Goal: Task Accomplishment & Management: Manage account settings

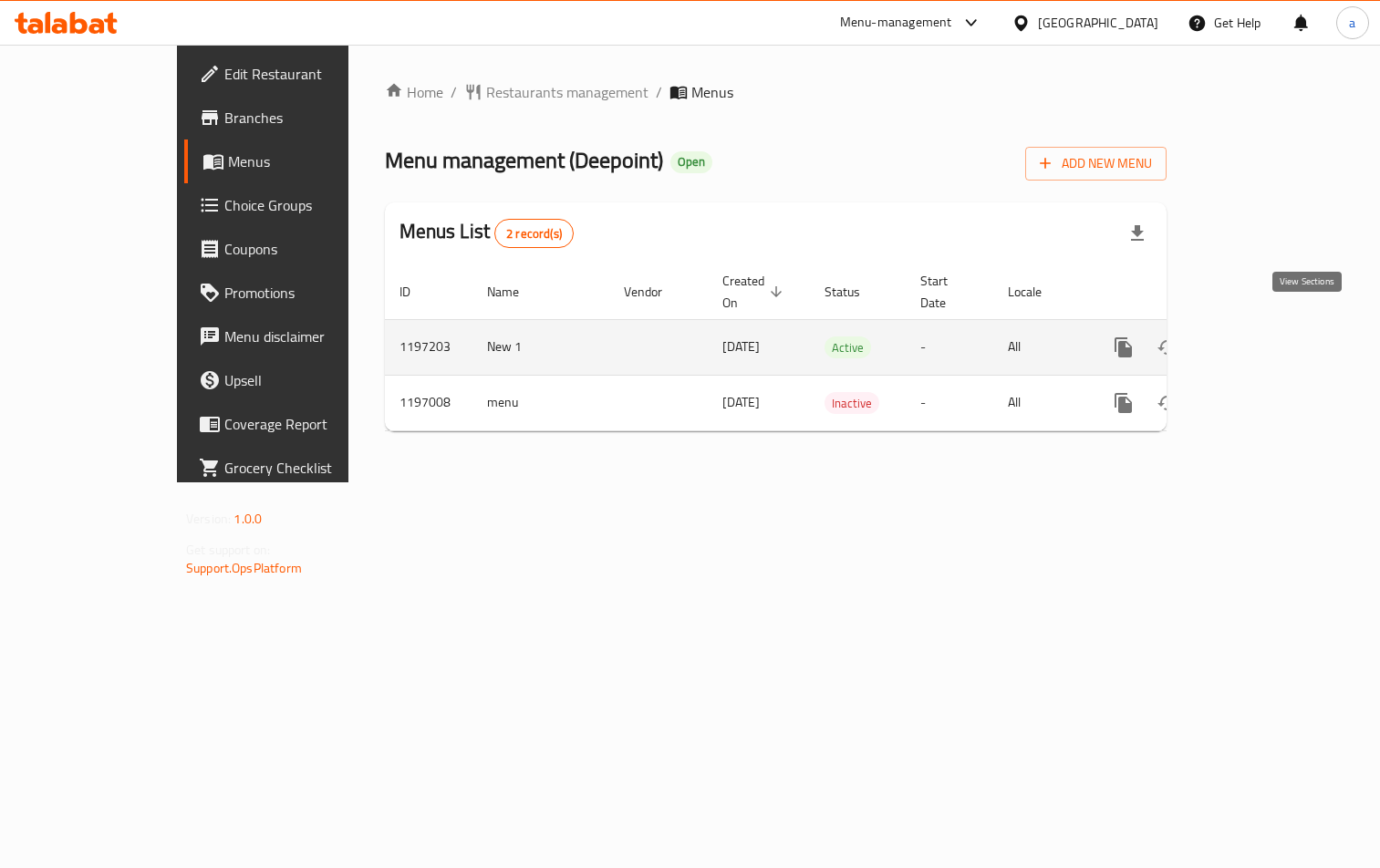
click at [1263, 339] on icon "enhanced table" at bounding box center [1254, 347] width 16 height 16
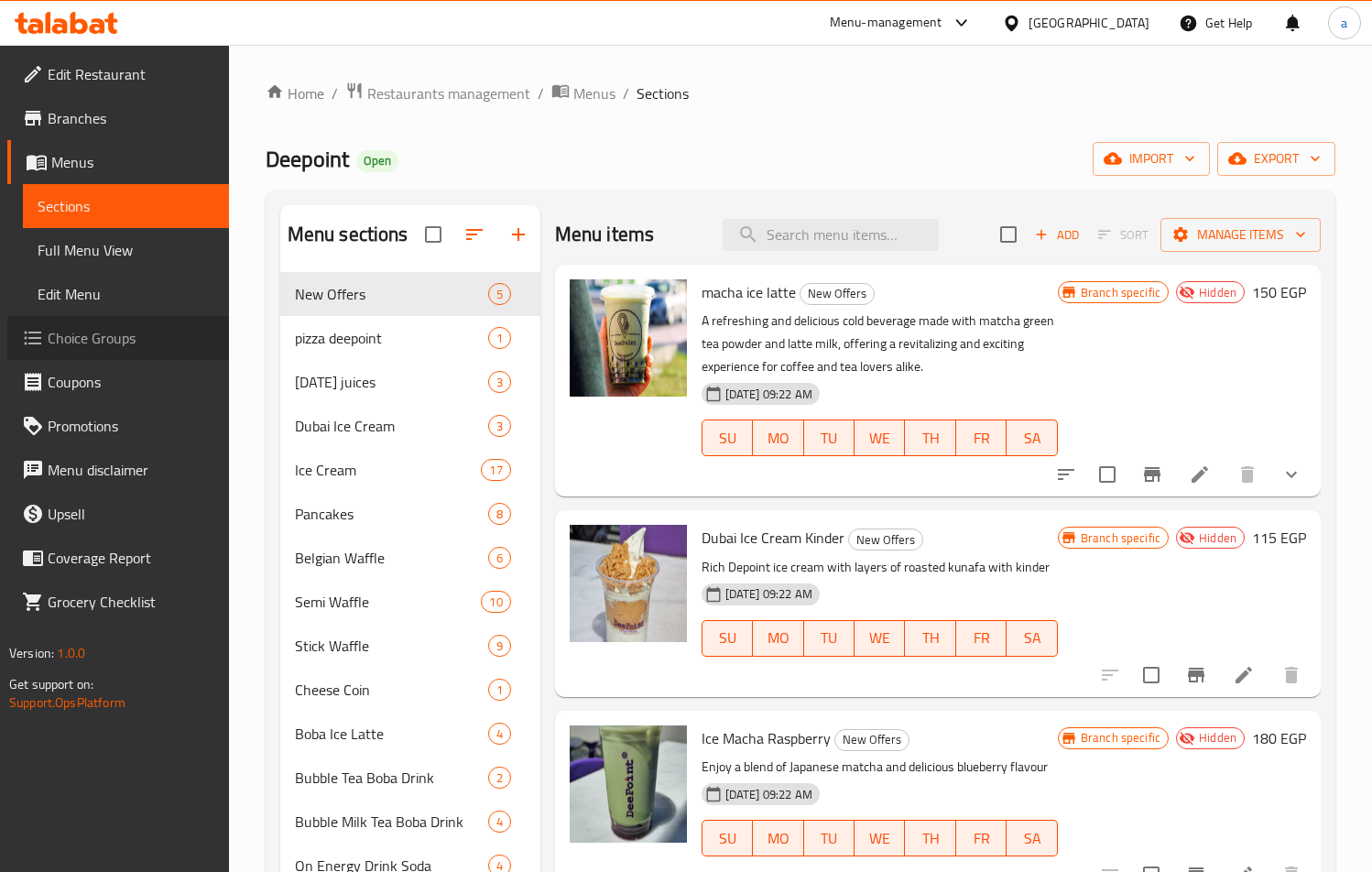
click at [123, 327] on span "Choice Groups" at bounding box center [131, 338] width 167 height 22
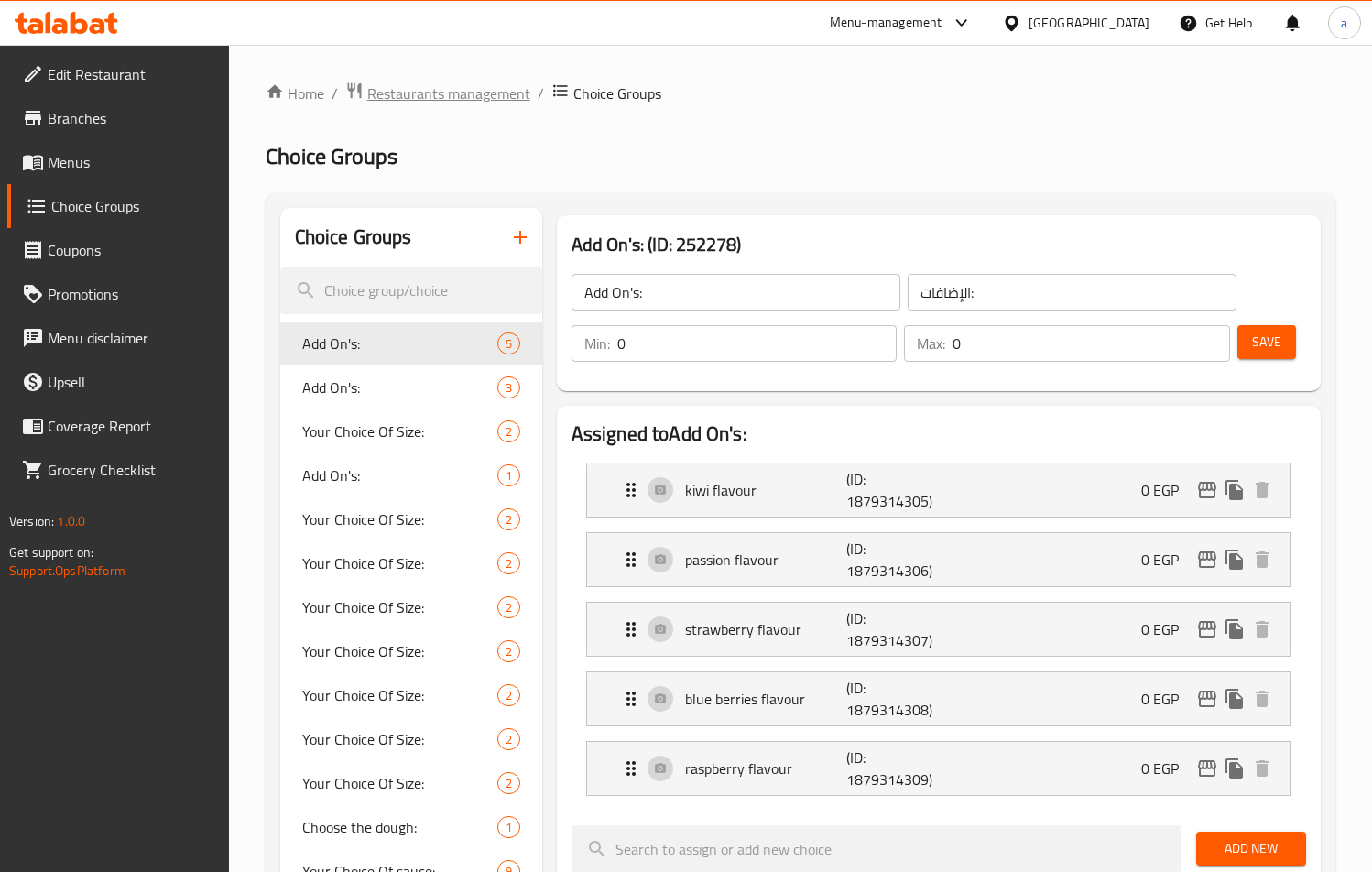
click at [404, 94] on span "Restaurants management" at bounding box center [449, 93] width 163 height 22
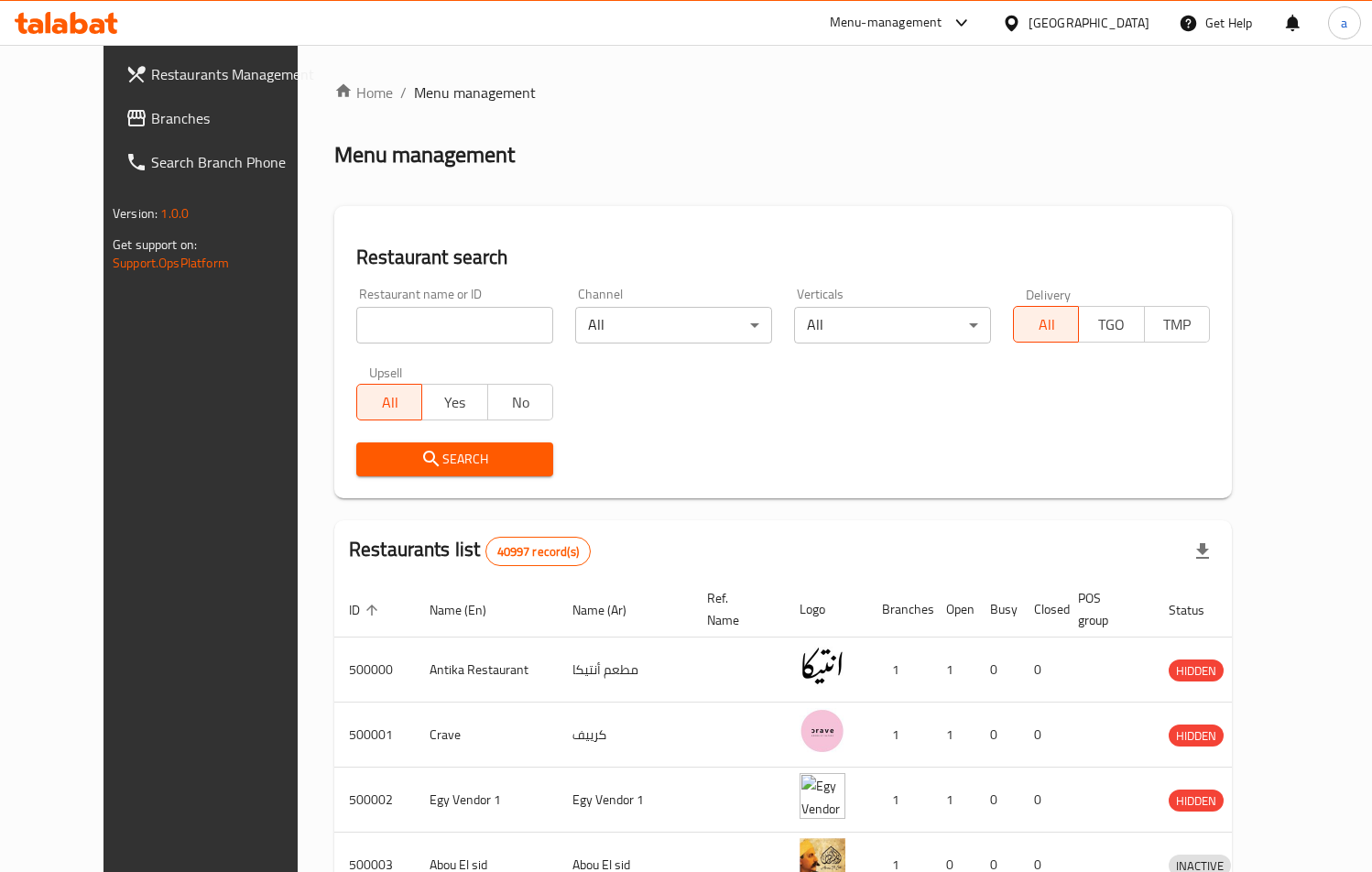
click at [152, 119] on span "Branches" at bounding box center [235, 118] width 167 height 22
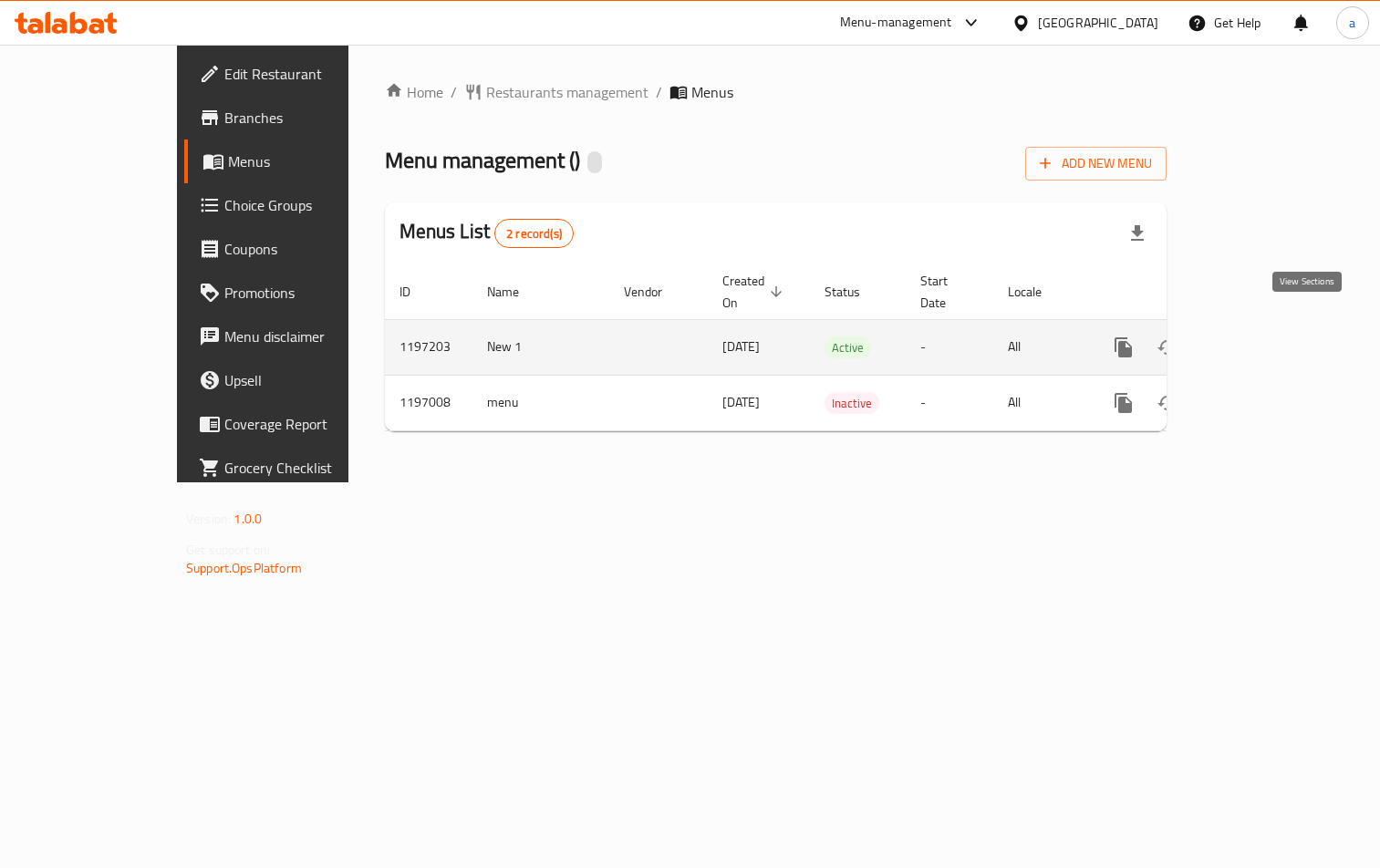
click at [1265, 336] on icon "enhanced table" at bounding box center [1254, 347] width 22 height 22
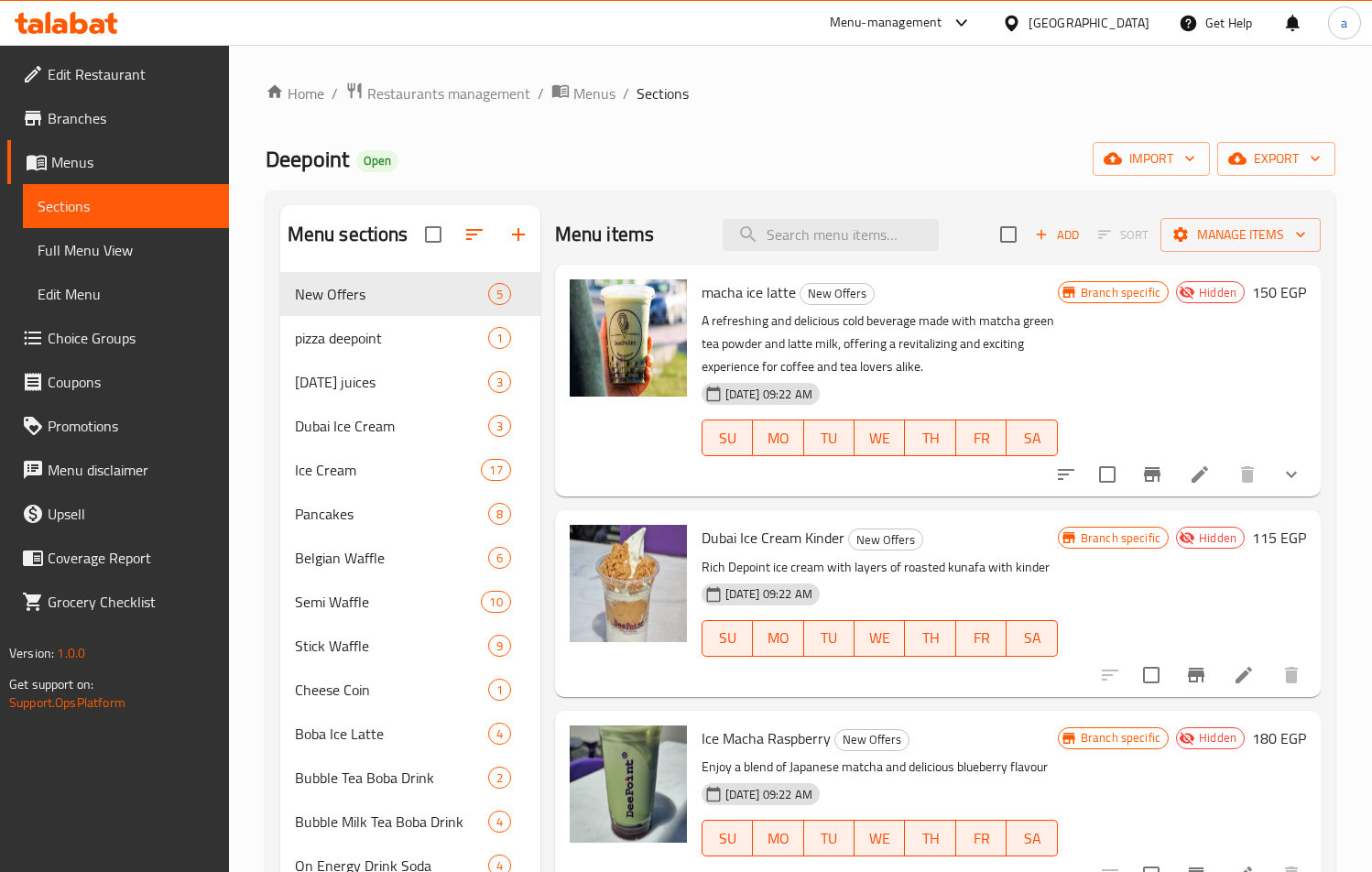
click at [94, 335] on span "Choice Groups" at bounding box center [131, 338] width 167 height 22
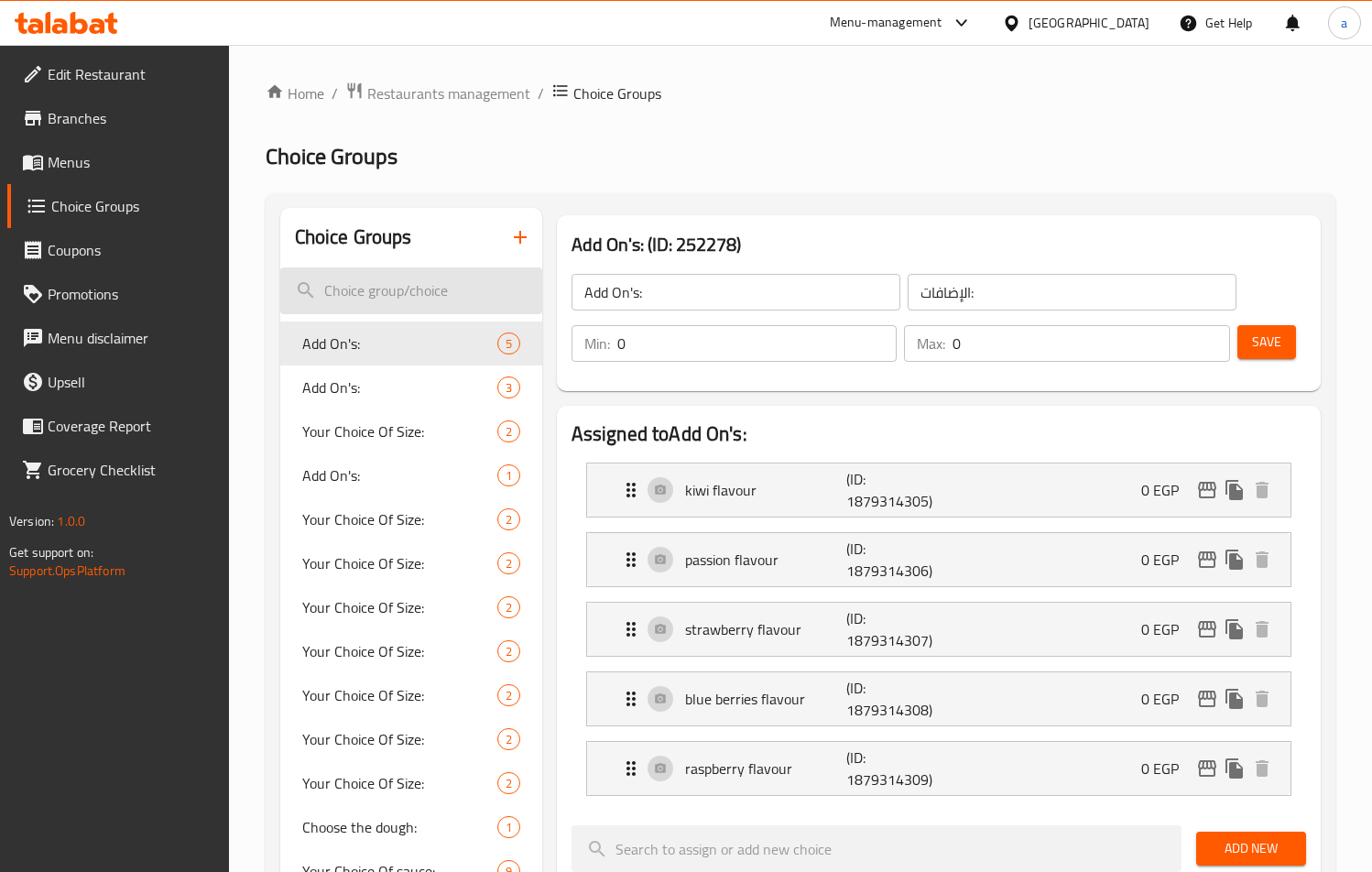
click at [359, 296] on input "search" at bounding box center [411, 291] width 262 height 47
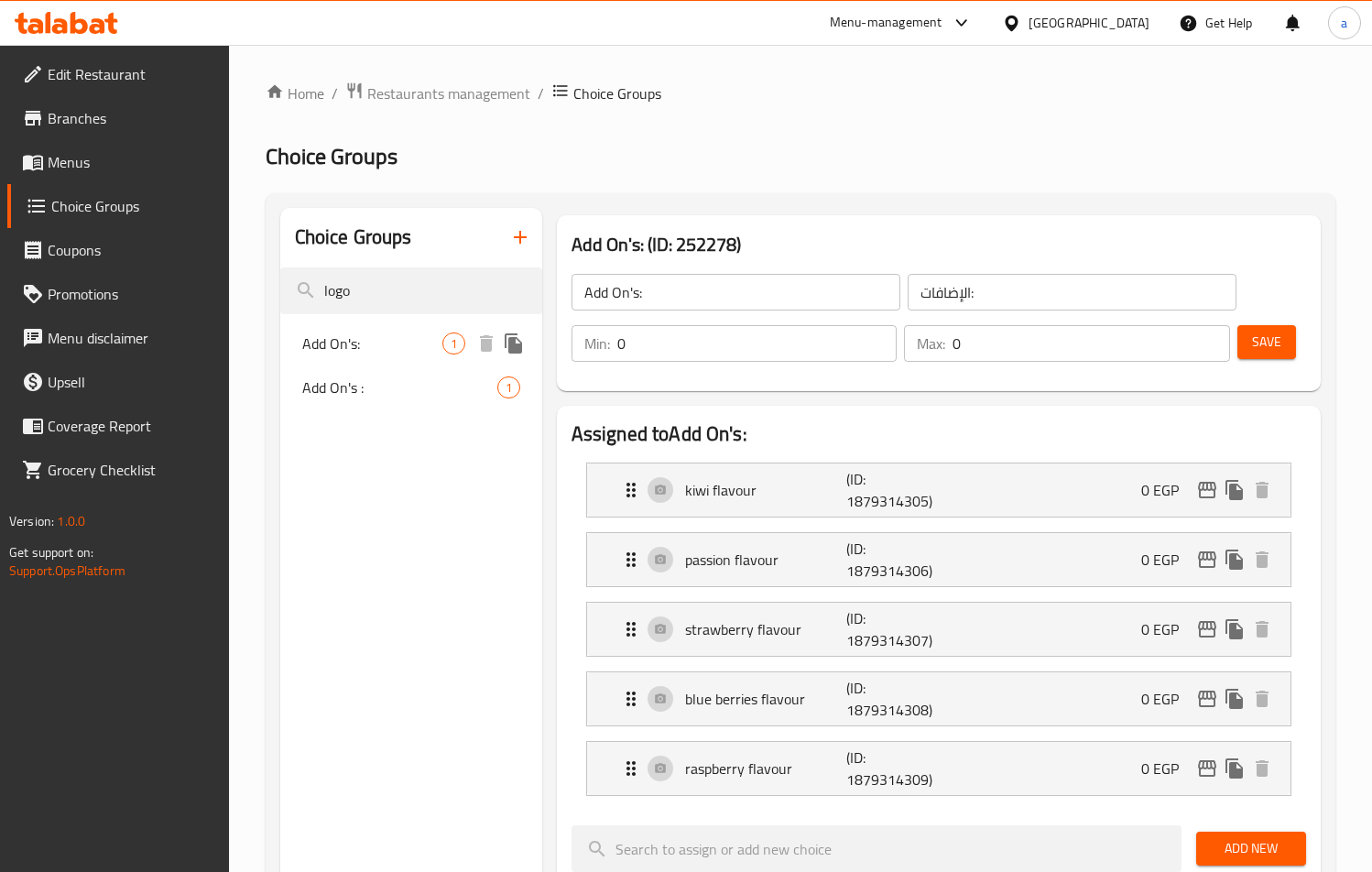
type input "logo"
click at [389, 342] on span "Add On's:" at bounding box center [372, 343] width 140 height 22
type input "1"
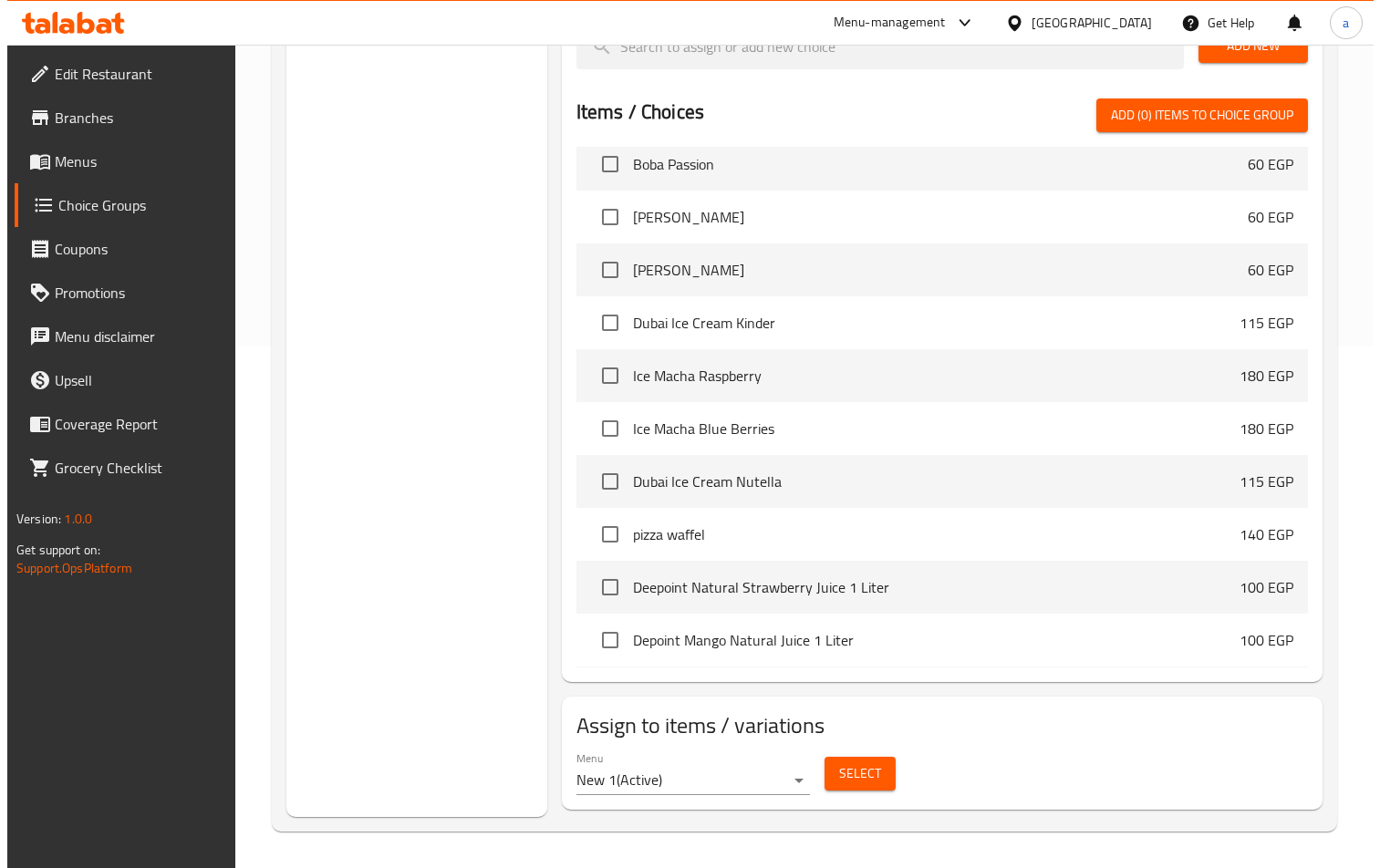
scroll to position [273, 0]
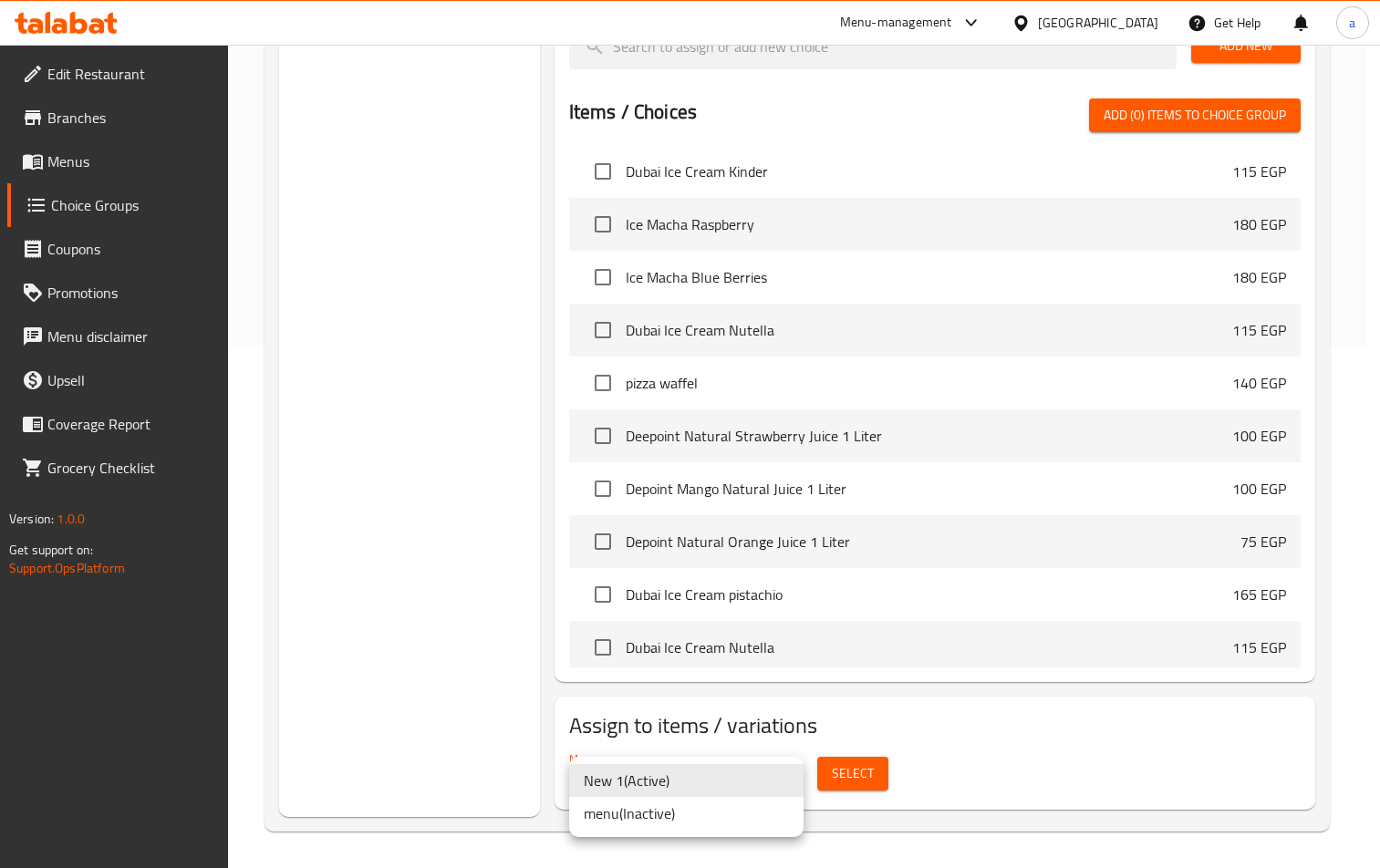
click at [858, 772] on div at bounding box center [690, 434] width 1380 height 868
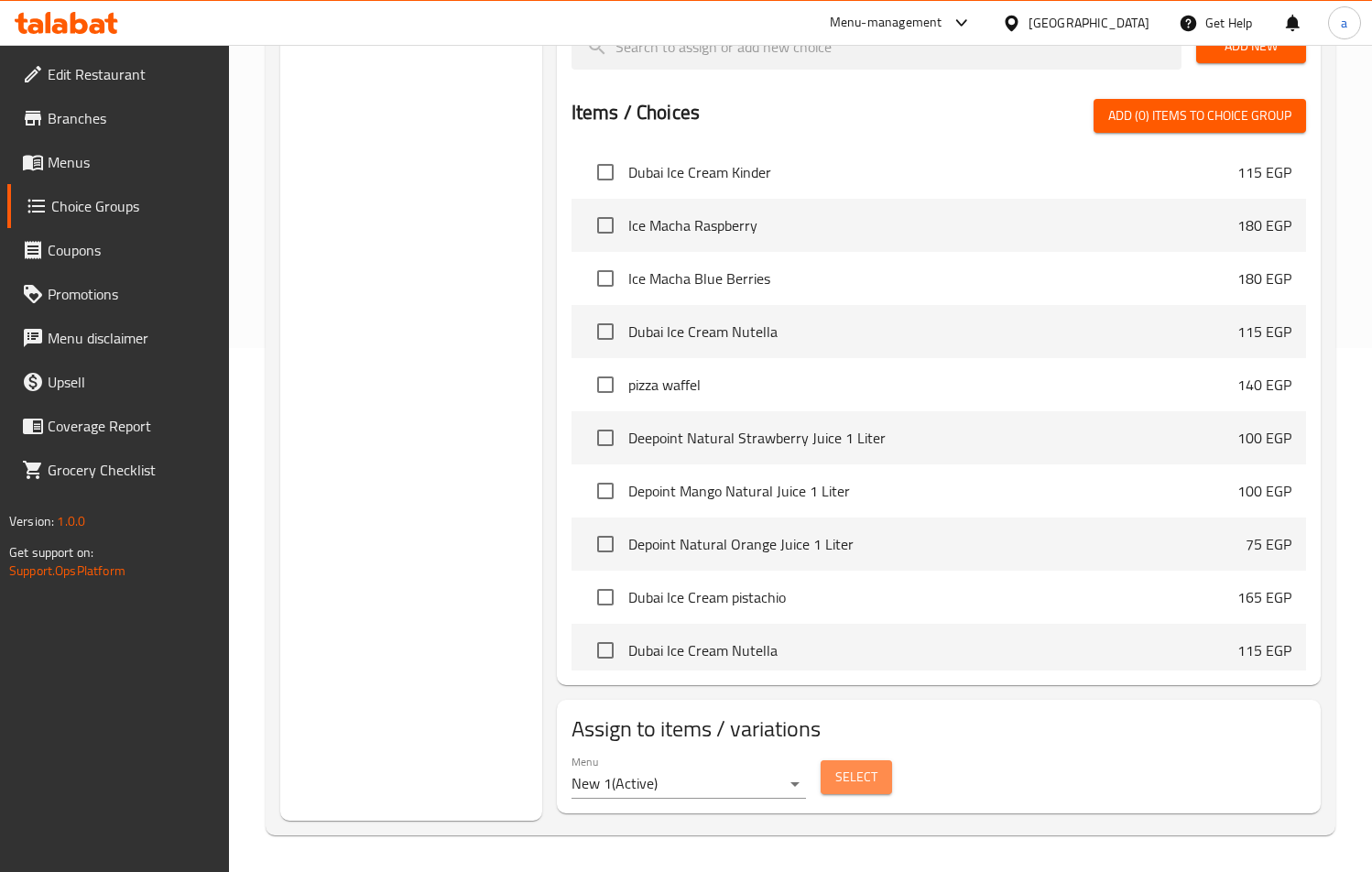
click at [857, 779] on span "Select" at bounding box center [857, 777] width 42 height 23
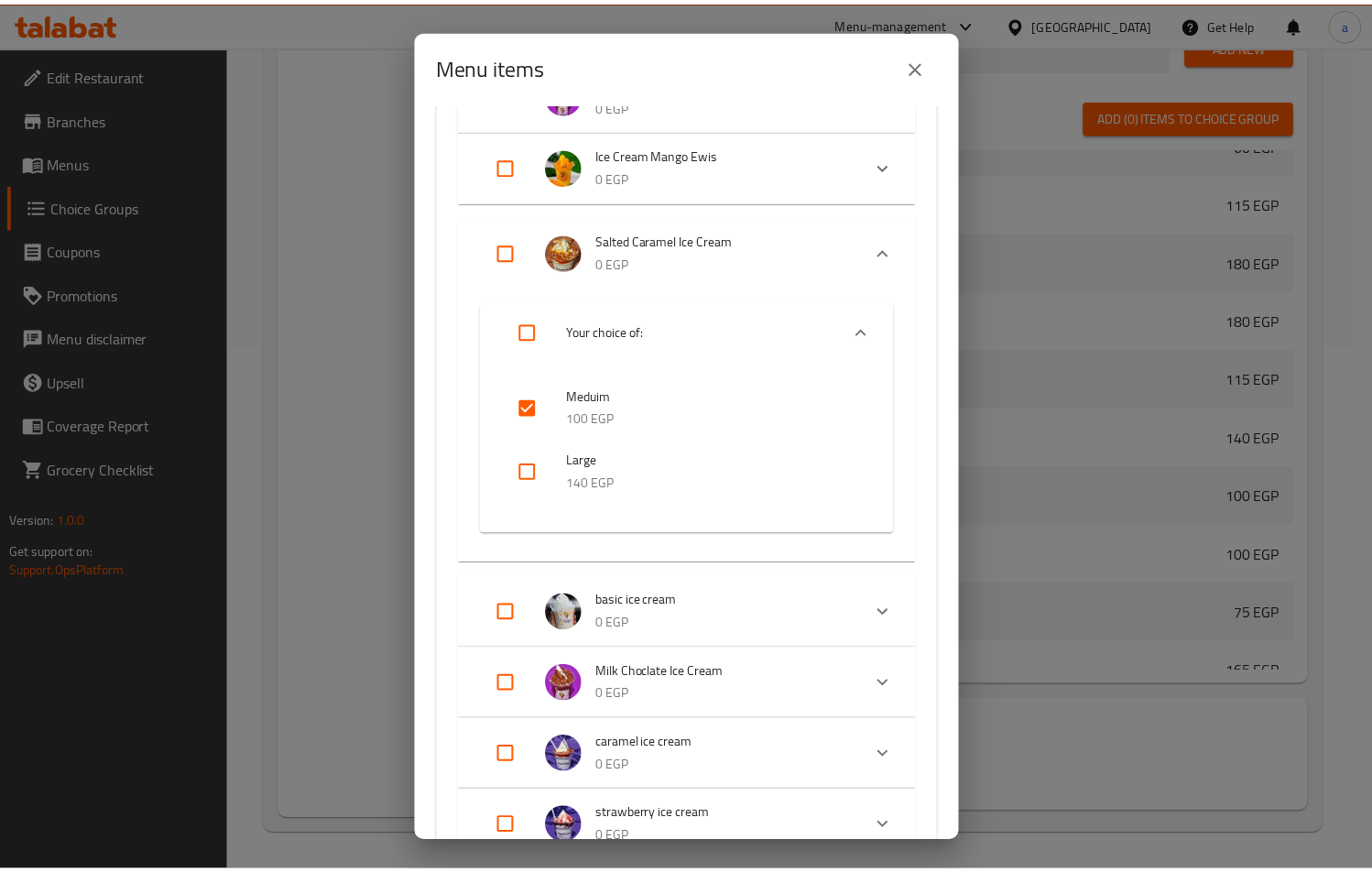
scroll to position [366, 0]
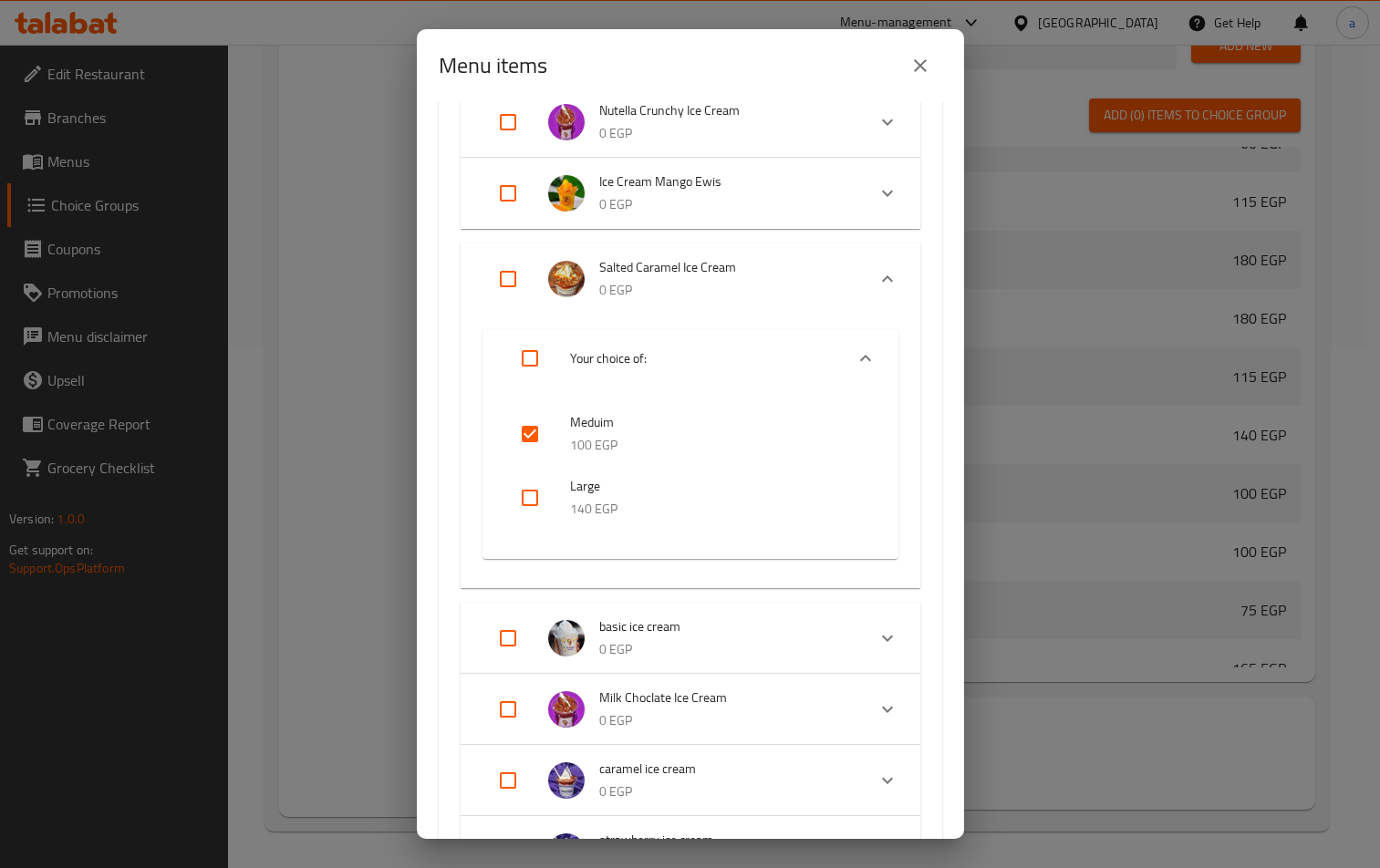
click at [361, 421] on div "Menu items 0 / 121 items selected ​ New Offers macha ice latte 150 EGP Dubai Ic…" at bounding box center [690, 434] width 1380 height 868
click at [910, 68] on icon "close" at bounding box center [920, 65] width 22 height 22
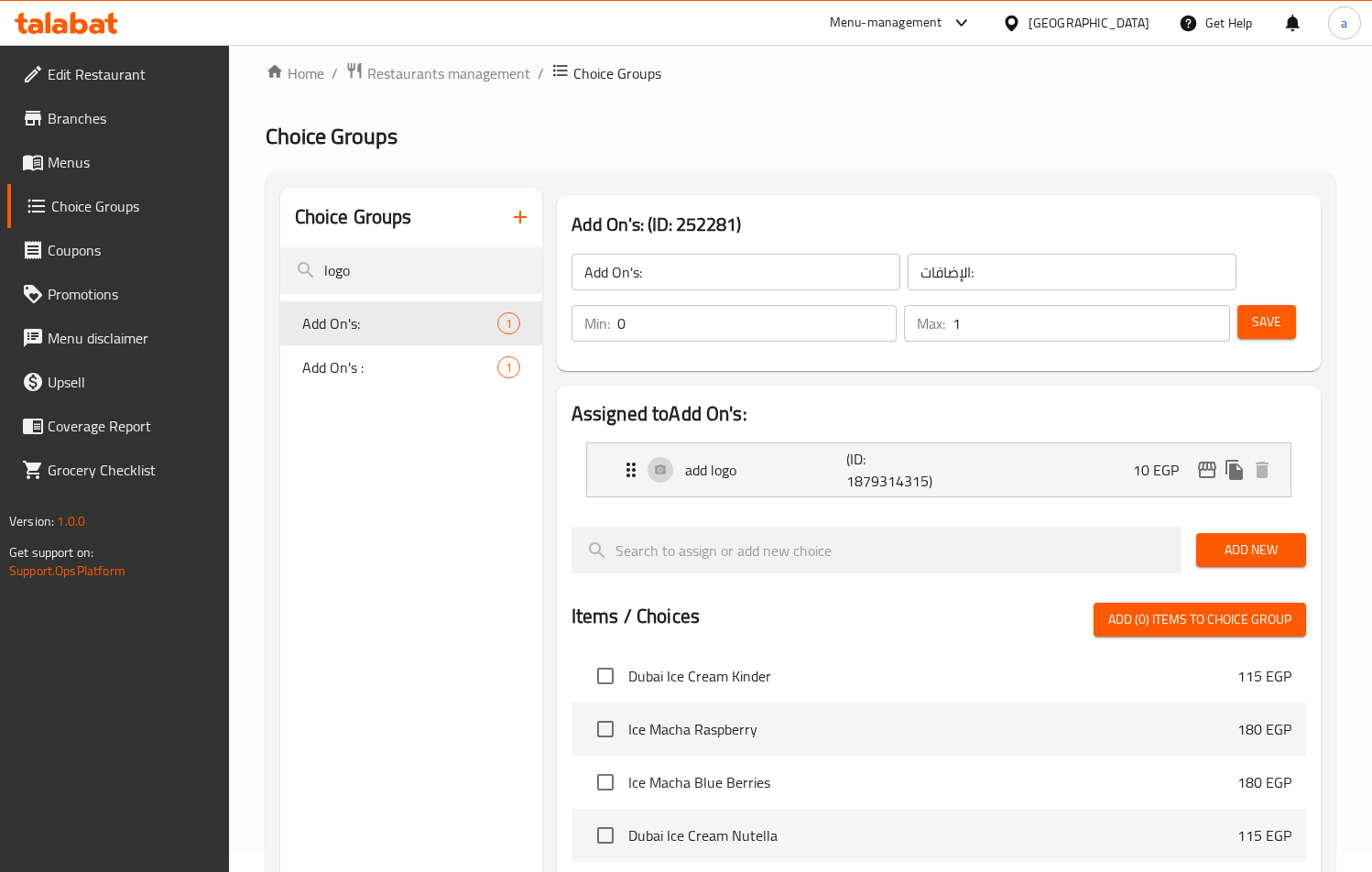
scroll to position [0, 0]
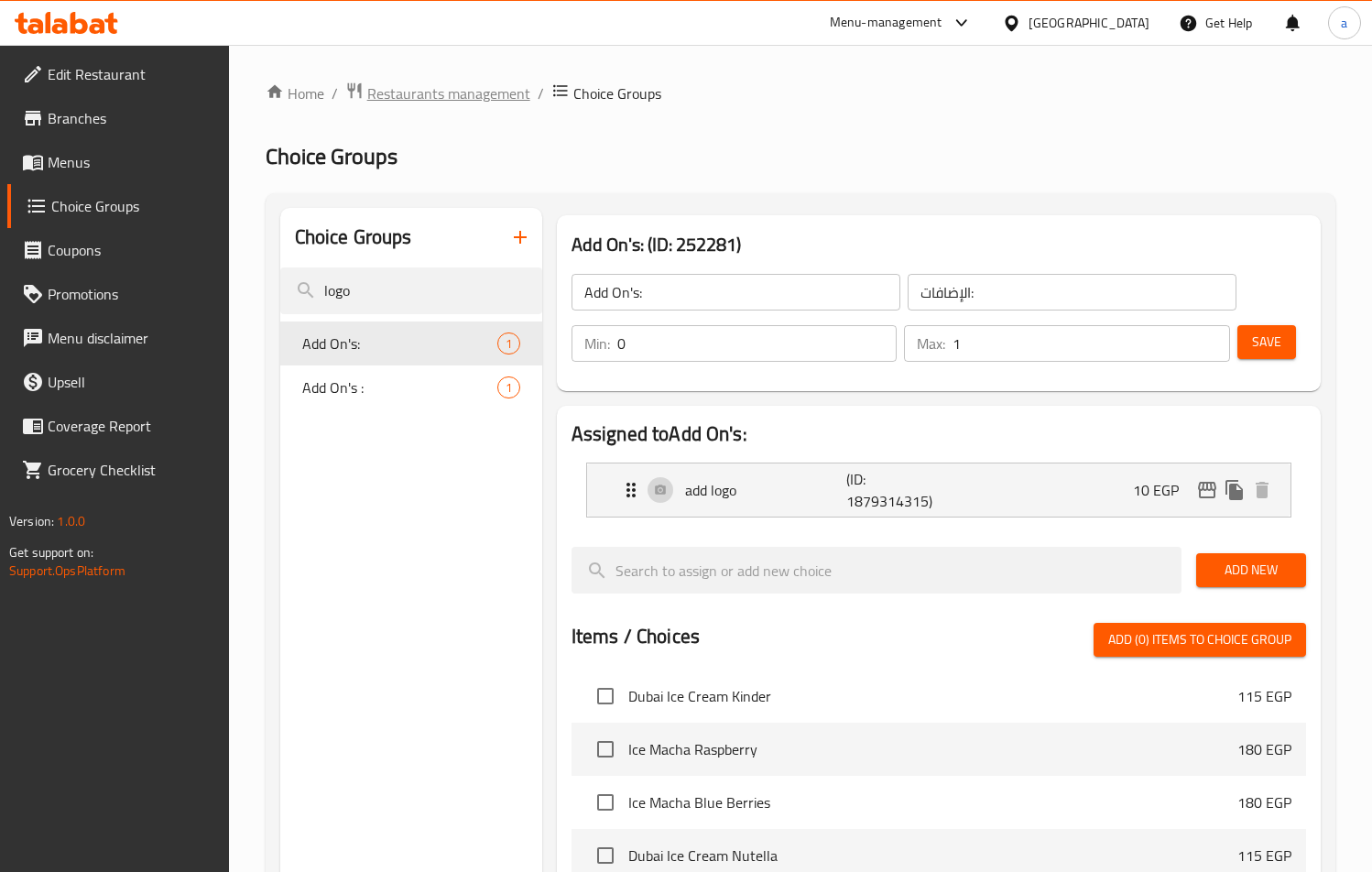
click at [483, 90] on span "Restaurants management" at bounding box center [449, 93] width 163 height 22
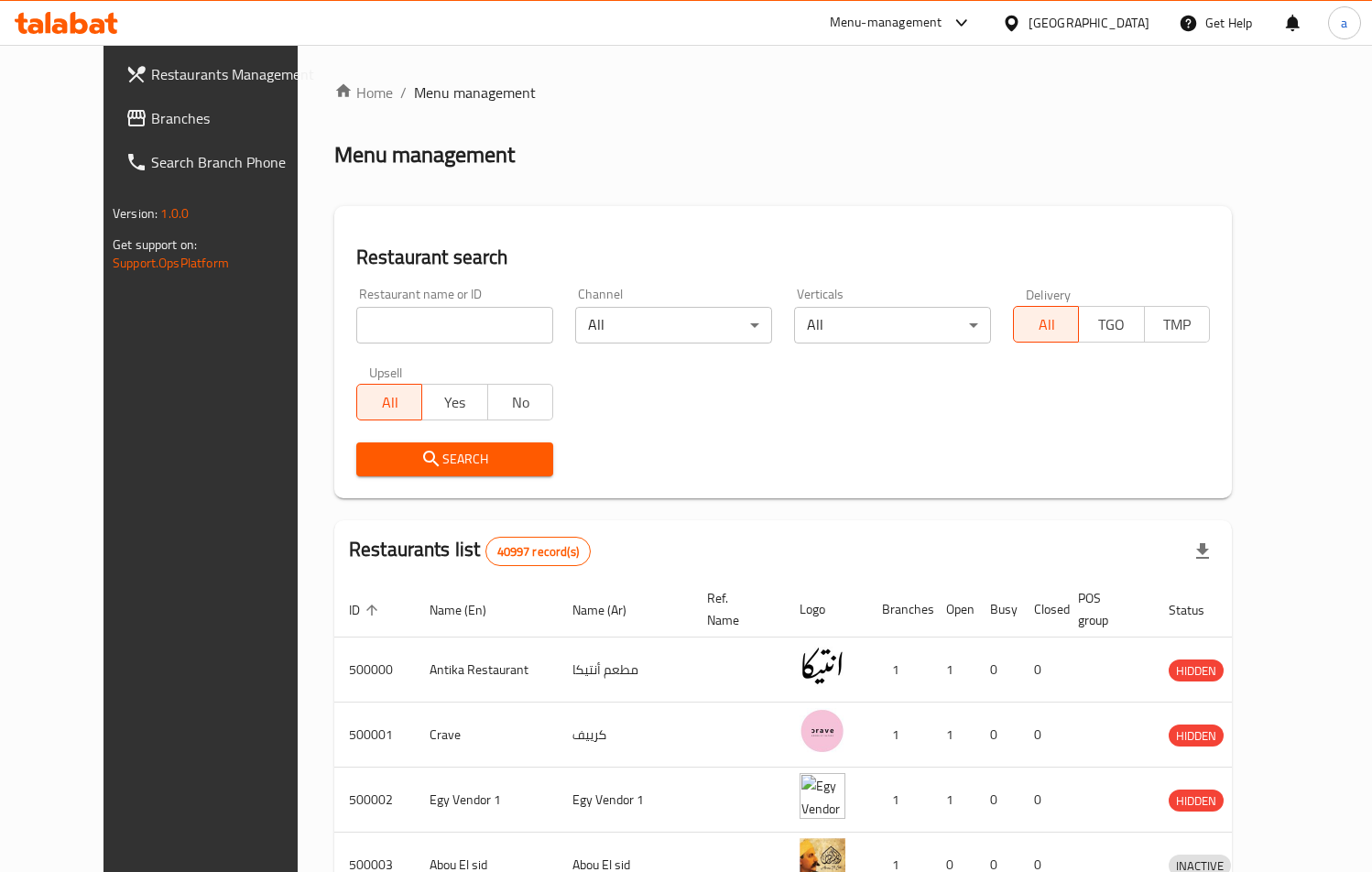
click at [152, 128] on span "Branches" at bounding box center [235, 118] width 167 height 22
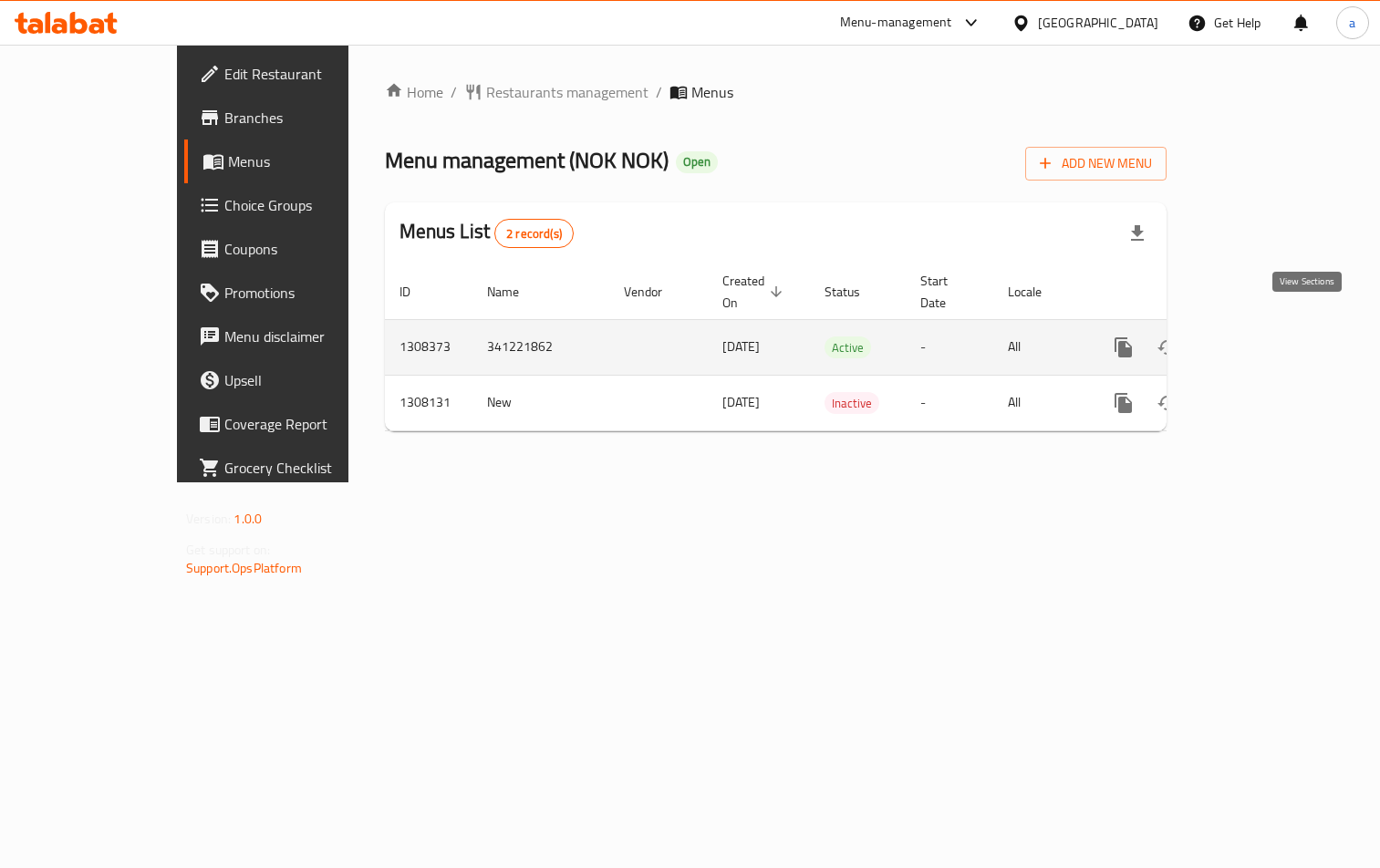
click at [1265, 336] on icon "enhanced table" at bounding box center [1254, 347] width 22 height 22
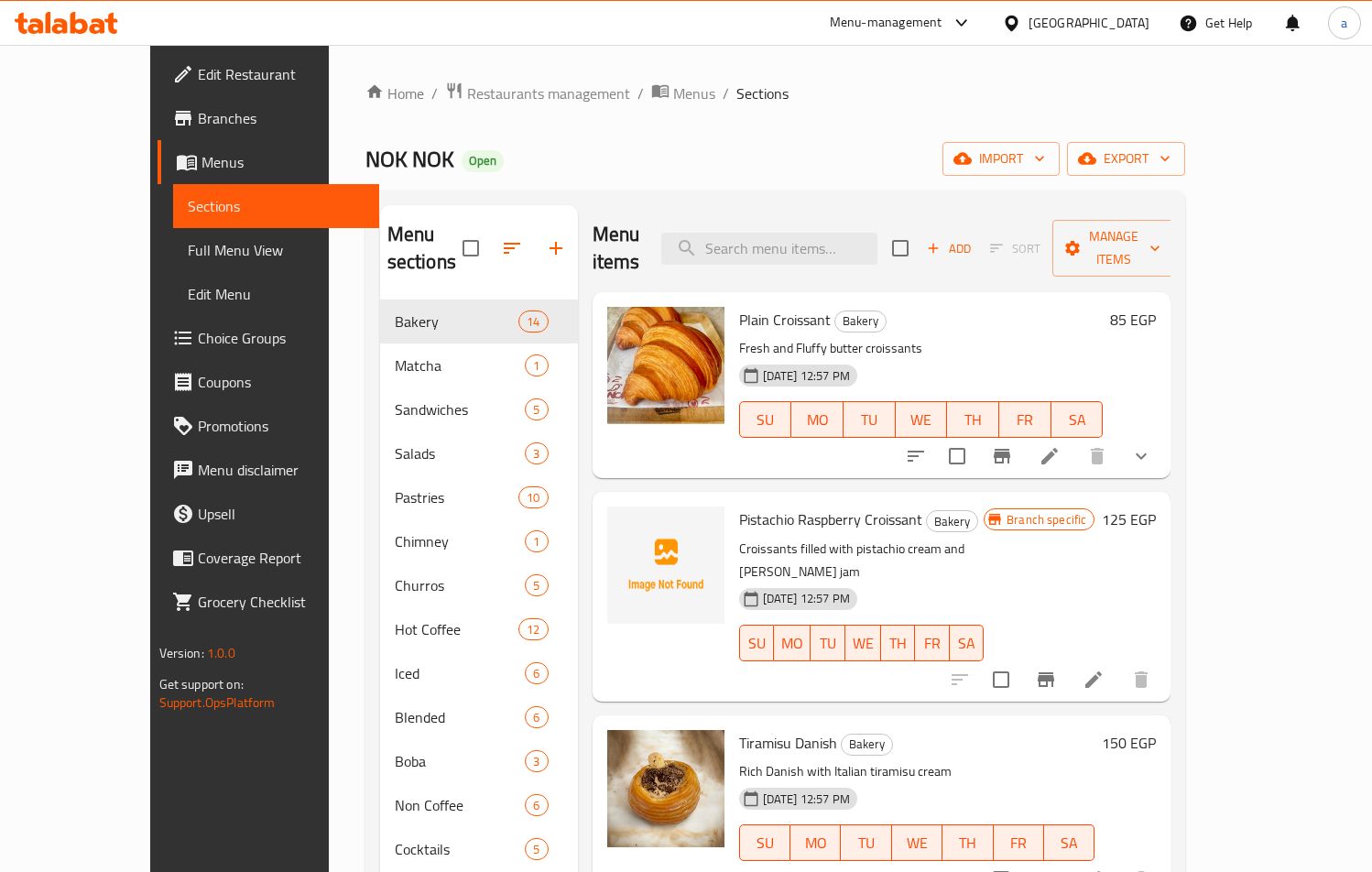
click at [198, 327] on span "Choice Groups" at bounding box center [281, 338] width 167 height 22
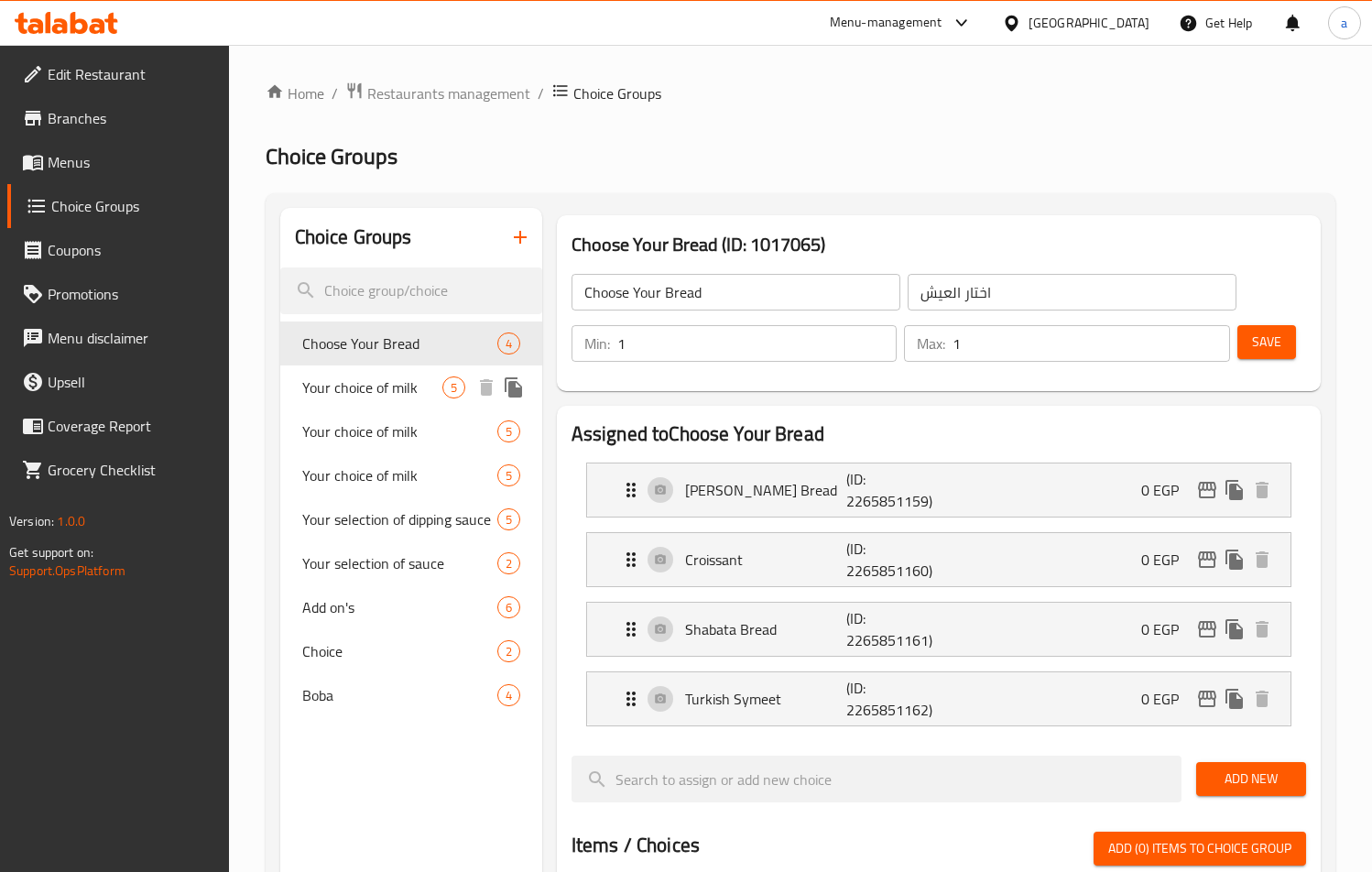
click at [418, 384] on span "Your choice of milk" at bounding box center [372, 387] width 140 height 22
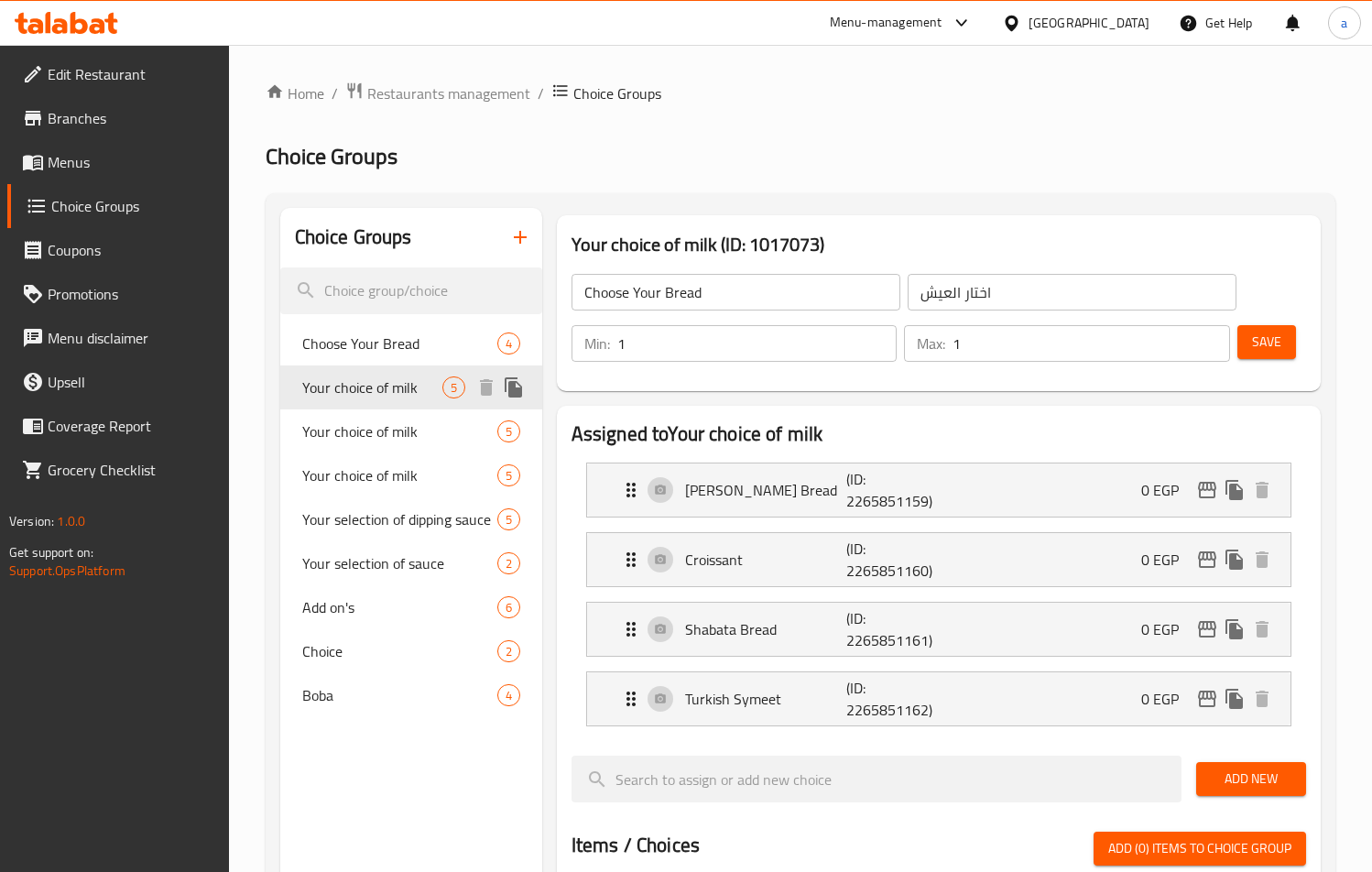
type input "Your choice of milk"
type input "اختار نوع اللبن"
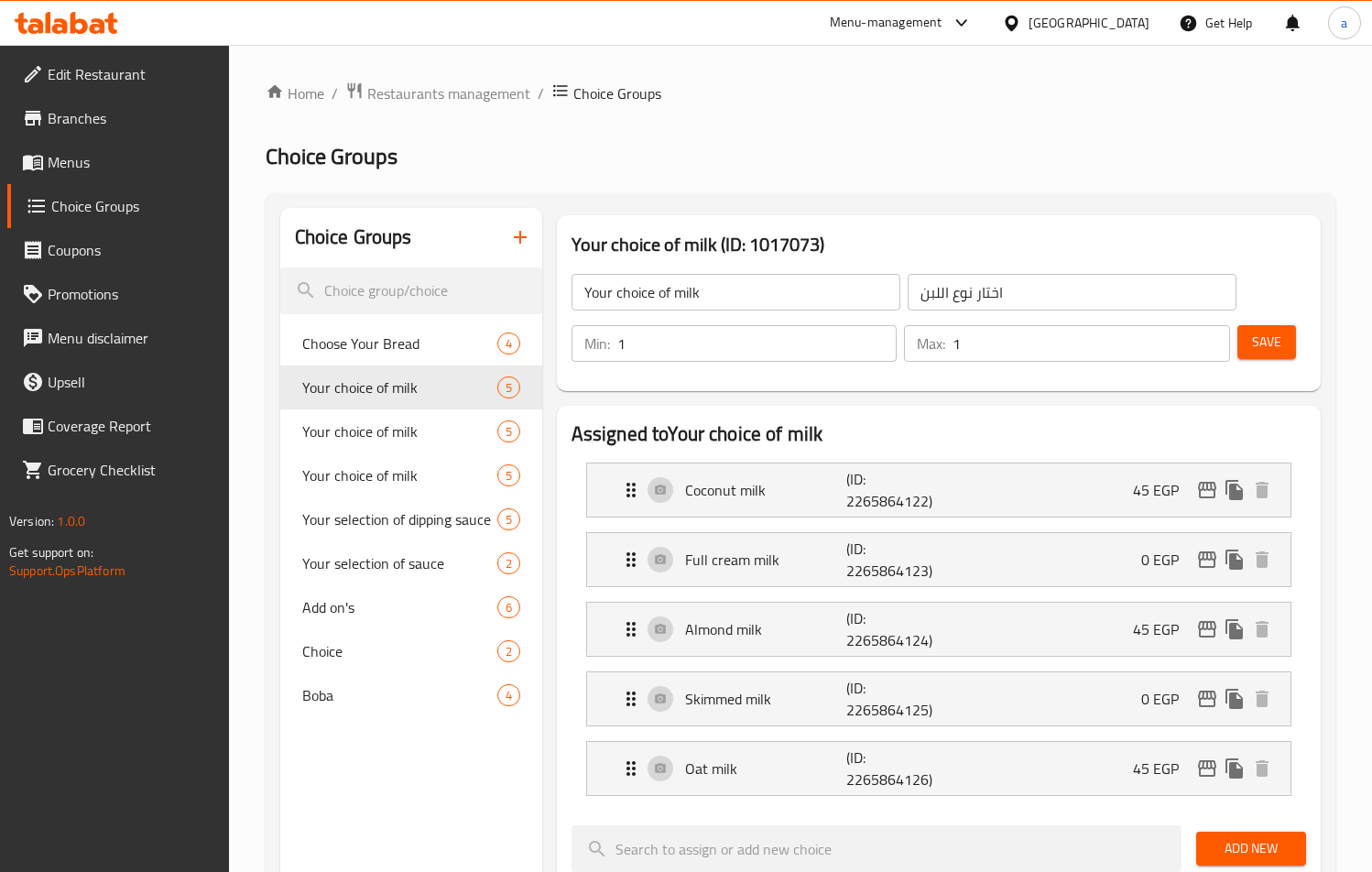
click at [857, 432] on h2 "Assigned to Your choice of milk" at bounding box center [939, 434] width 735 height 28
click at [439, 93] on span "Restaurants management" at bounding box center [449, 93] width 163 height 22
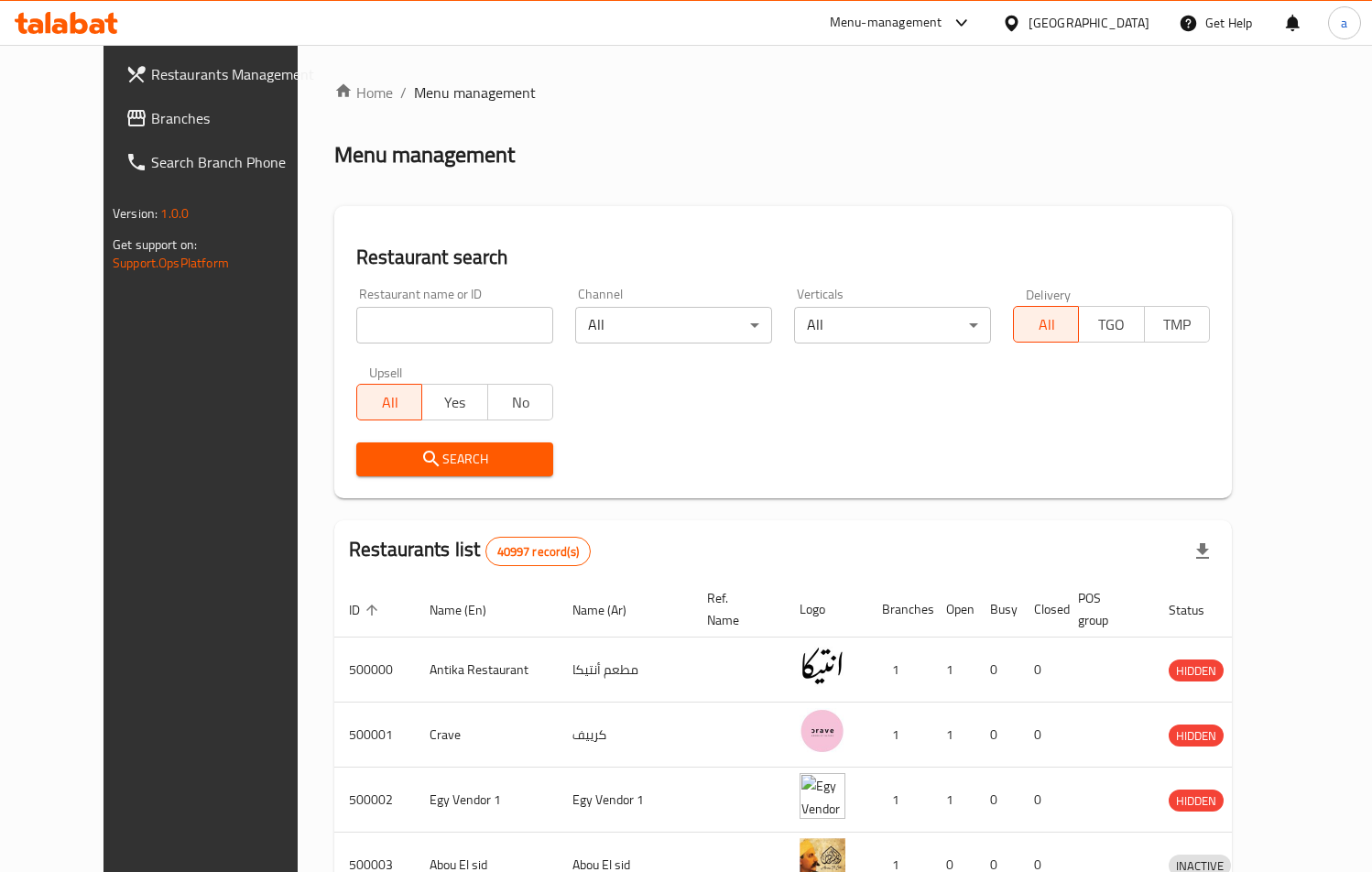
click at [152, 121] on span "Branches" at bounding box center [235, 118] width 167 height 22
